Goal: Task Accomplishment & Management: Use online tool/utility

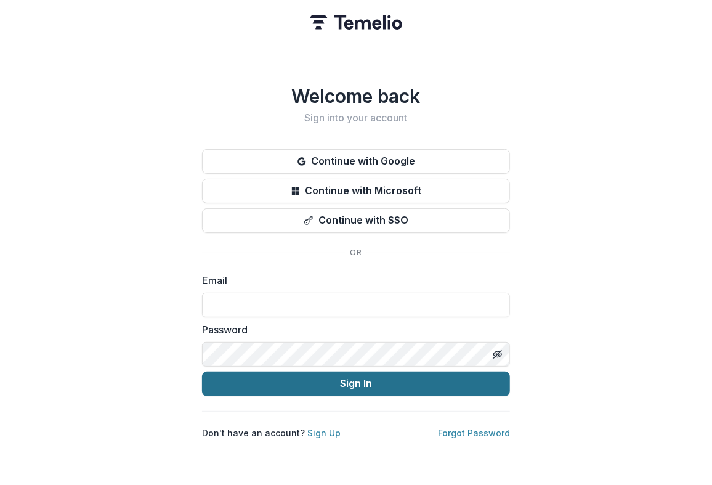
type input "**********"
click at [294, 382] on button "Sign In" at bounding box center [356, 383] width 308 height 25
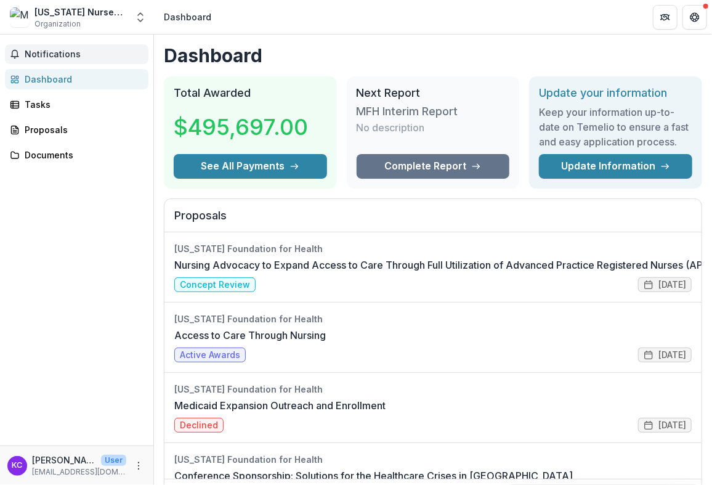
click at [59, 57] on span "Notifications" at bounding box center [84, 54] width 119 height 10
click at [74, 83] on div "Dashboard" at bounding box center [82, 79] width 114 height 13
click at [46, 104] on div "Tasks" at bounding box center [82, 104] width 114 height 13
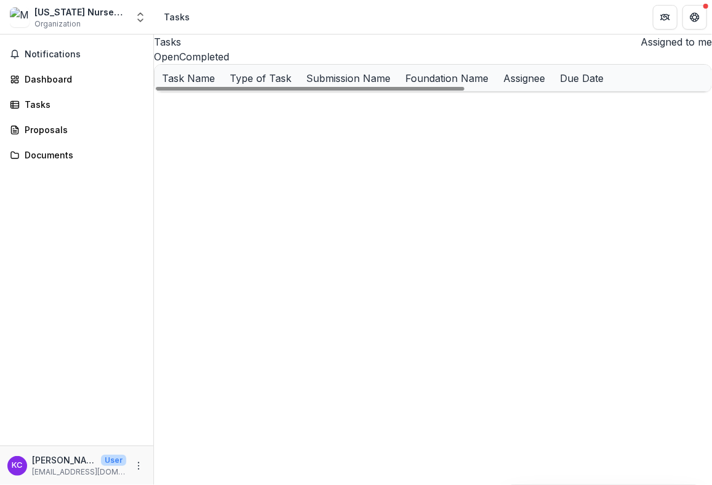
click at [342, 111] on div "Report" at bounding box center [330, 105] width 28 height 13
click at [248, 110] on u "MFH Interim Report" at bounding box center [205, 105] width 86 height 10
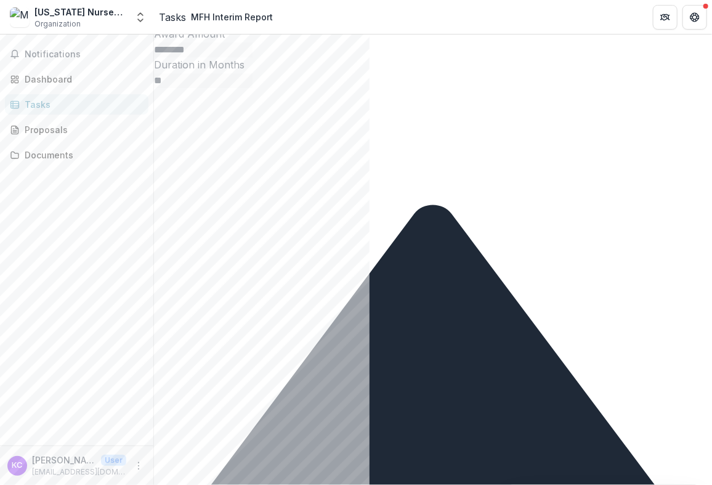
scroll to position [405, 0]
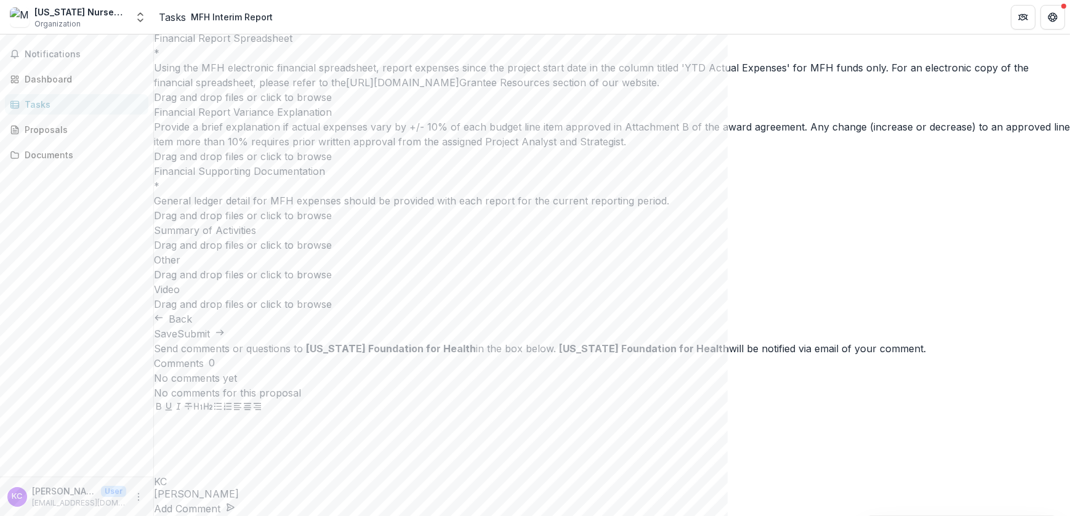
scroll to position [182, 0]
